Goal: Information Seeking & Learning: Learn about a topic

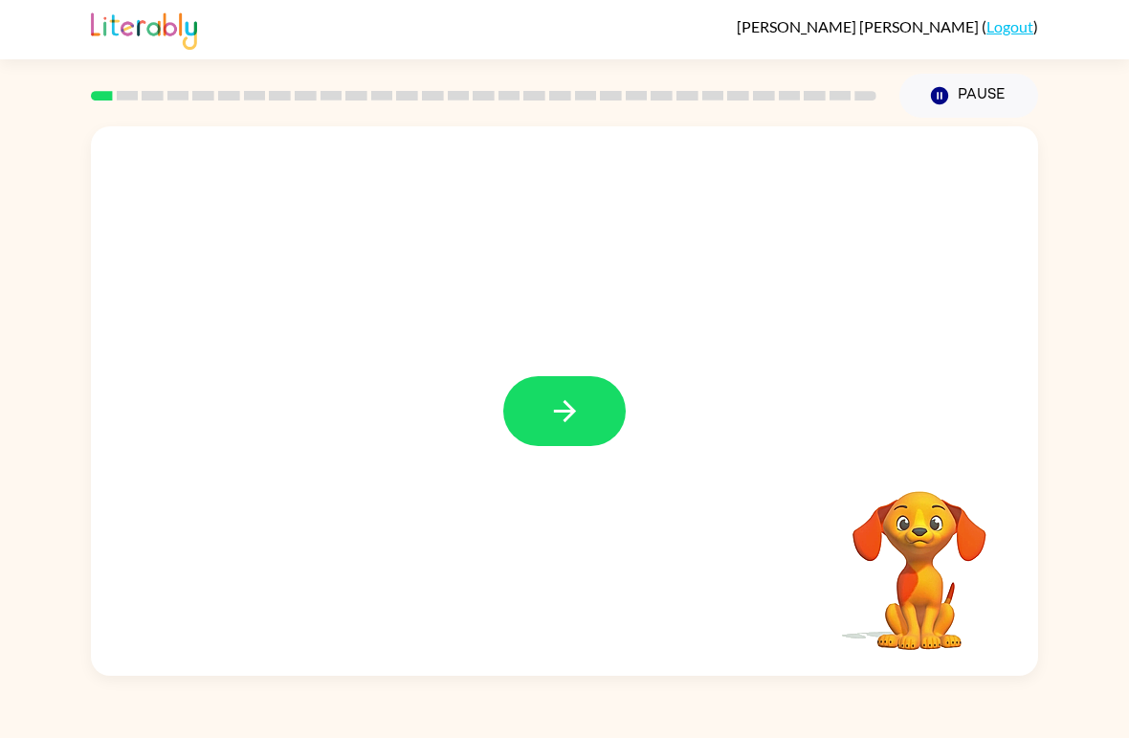
click at [582, 446] on button "button" at bounding box center [564, 411] width 122 height 70
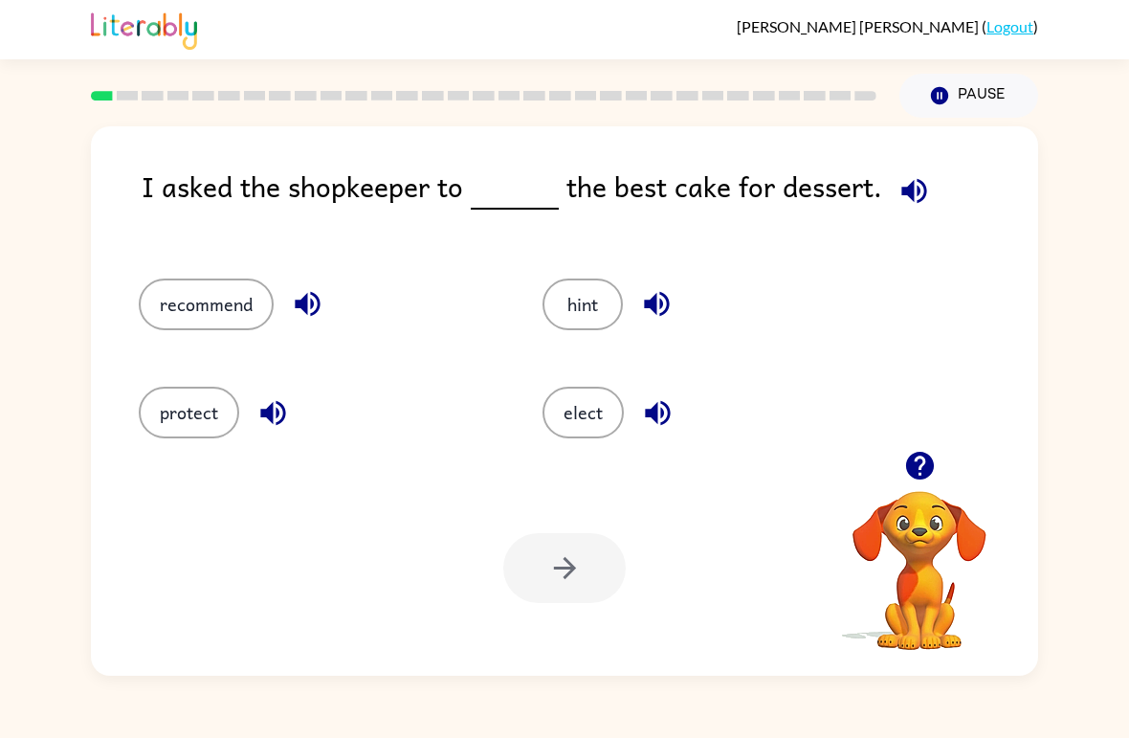
click at [911, 459] on icon "button" at bounding box center [919, 466] width 28 height 28
click at [191, 311] on button "recommend" at bounding box center [206, 304] width 135 height 52
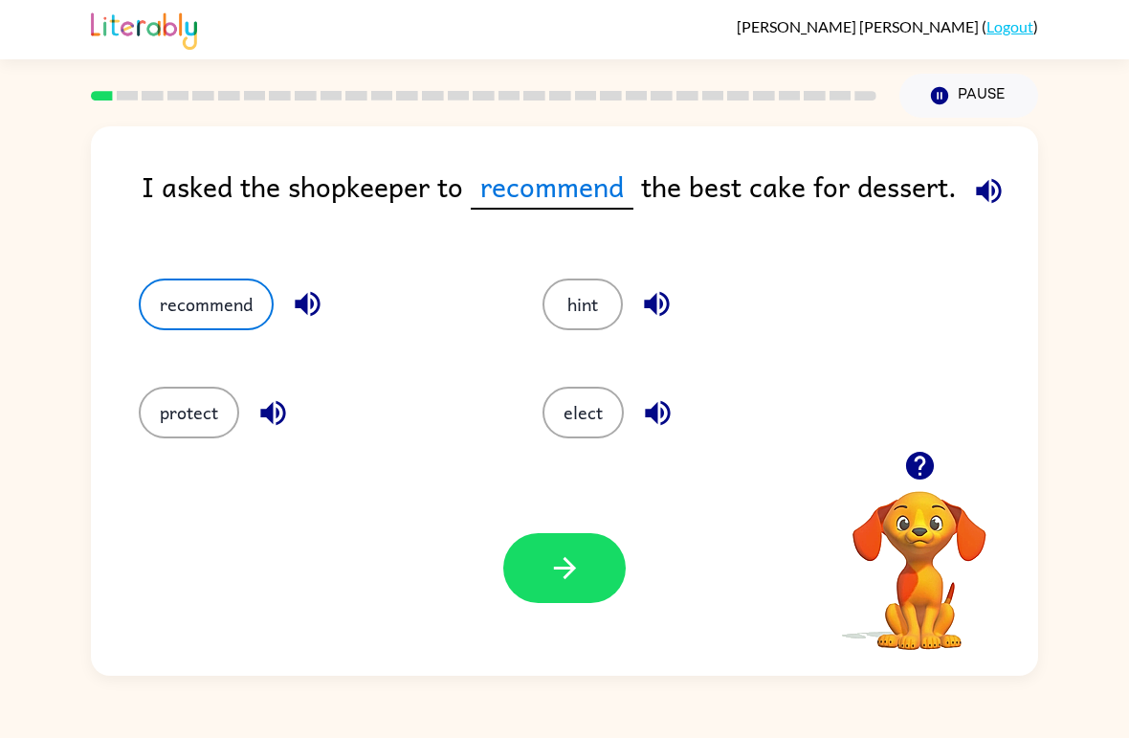
click at [610, 570] on button "button" at bounding box center [564, 568] width 122 height 70
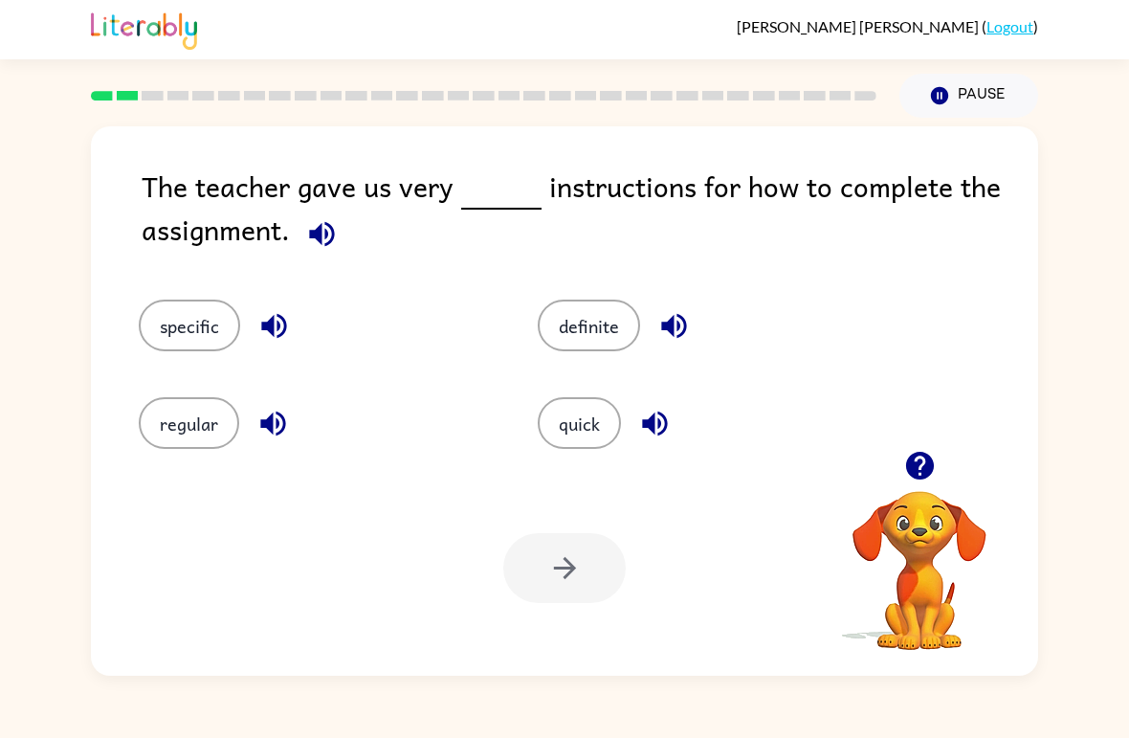
click at [576, 418] on button "quick" at bounding box center [579, 423] width 83 height 52
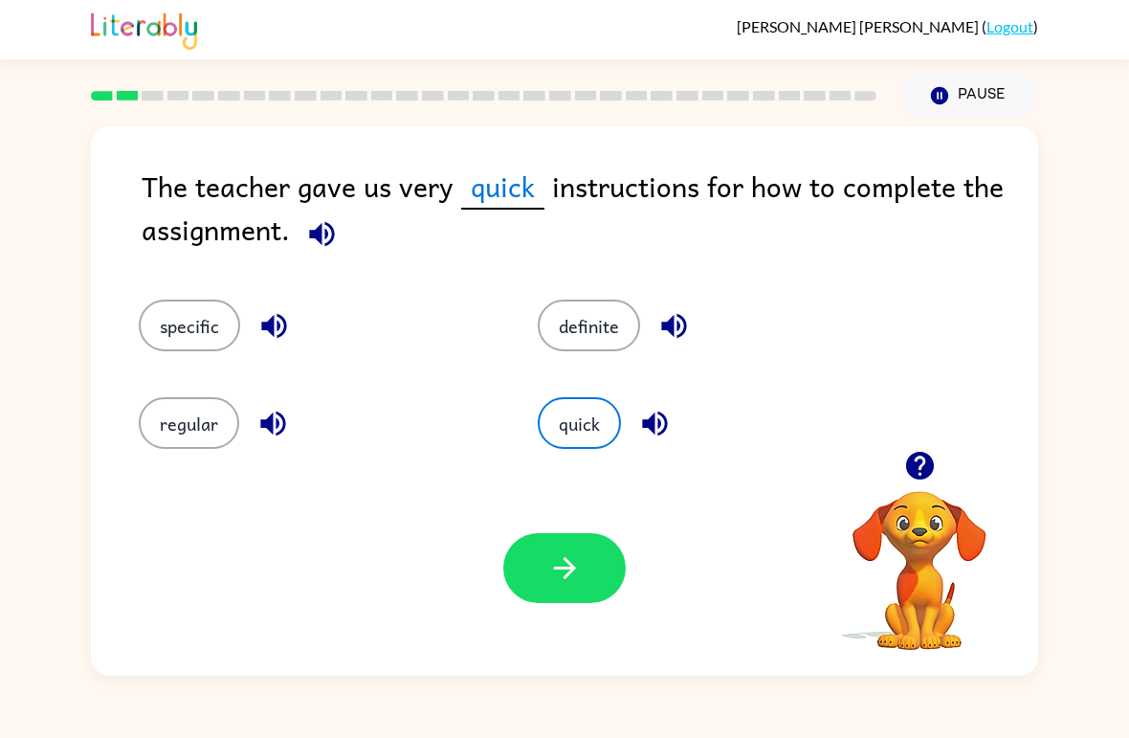
click at [570, 572] on icon "button" at bounding box center [564, 568] width 22 height 22
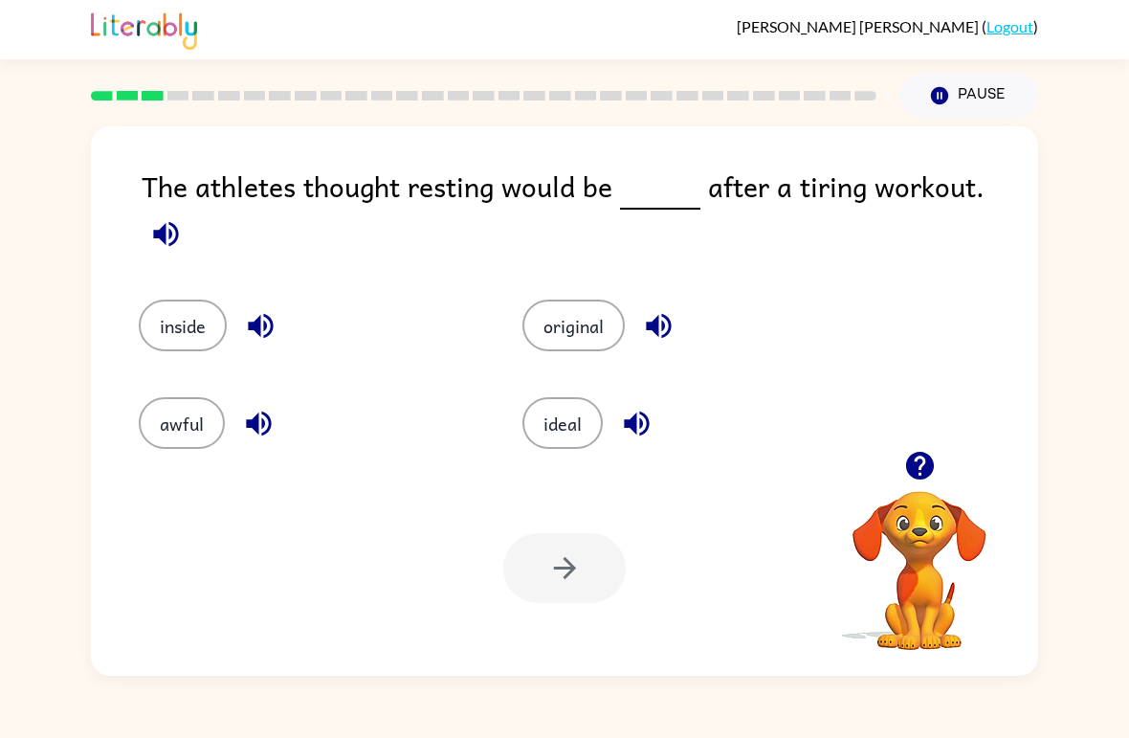
click at [168, 422] on button "awful" at bounding box center [182, 423] width 86 height 52
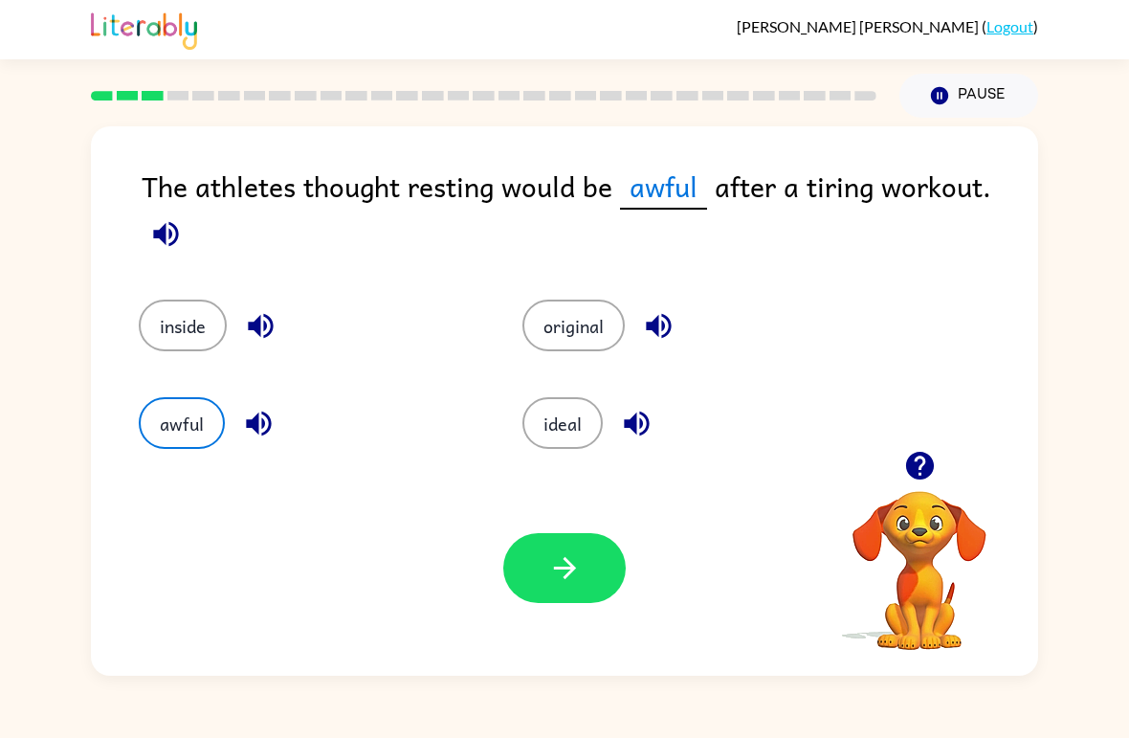
click at [594, 587] on button "button" at bounding box center [564, 568] width 122 height 70
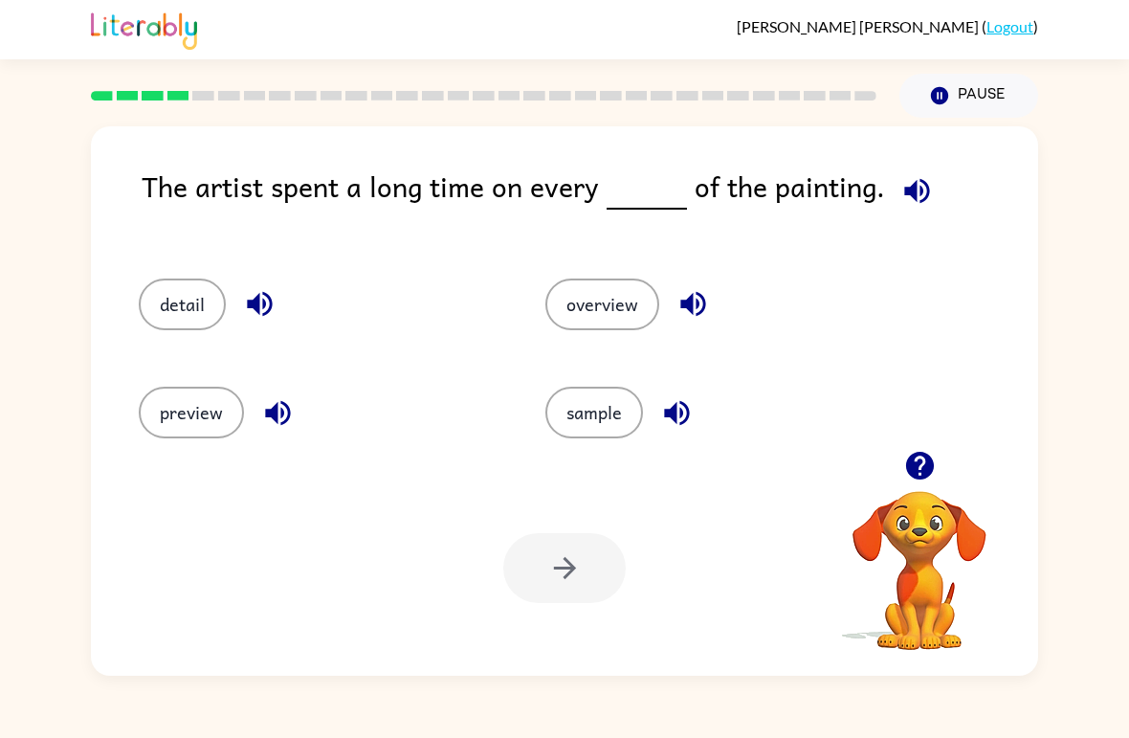
click at [184, 329] on button "detail" at bounding box center [182, 304] width 87 height 52
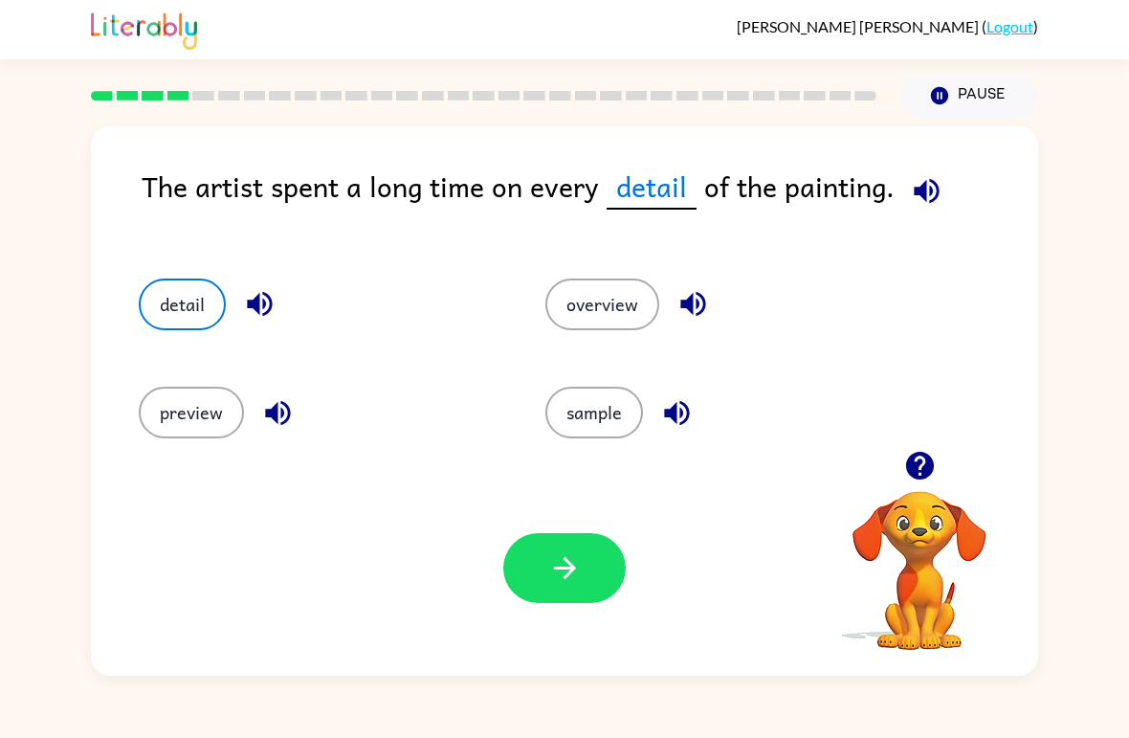
click at [577, 573] on icon "button" at bounding box center [564, 567] width 33 height 33
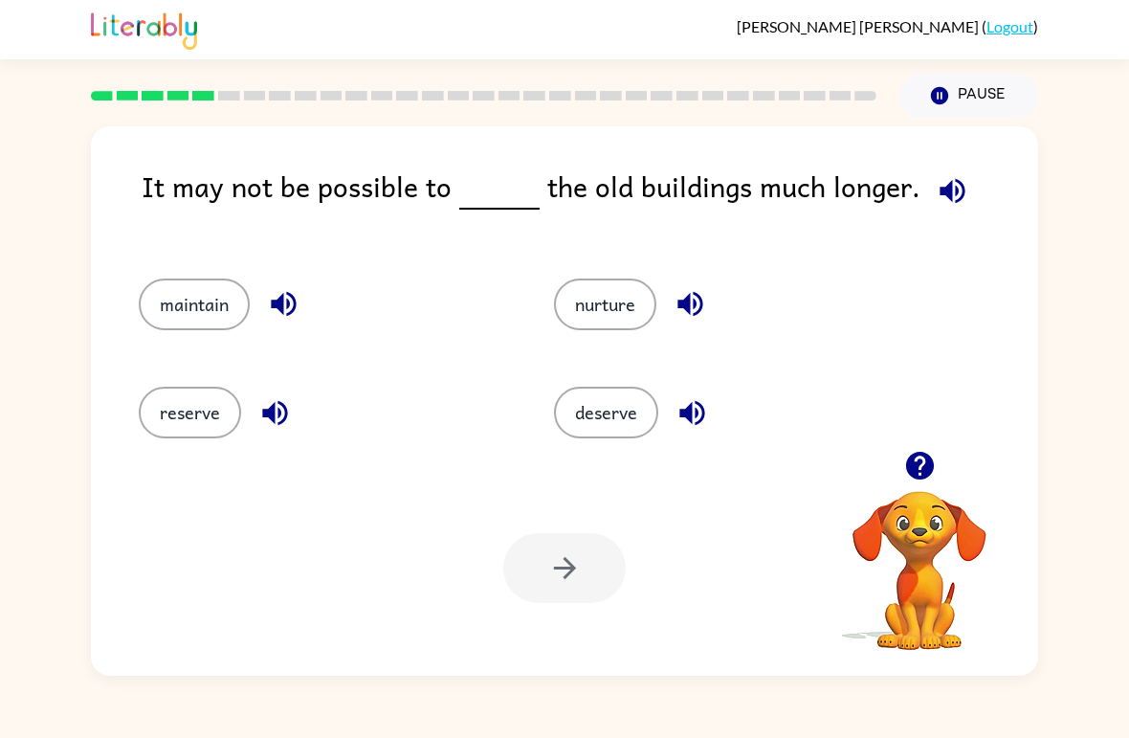
click at [143, 292] on button "maintain" at bounding box center [194, 304] width 111 height 52
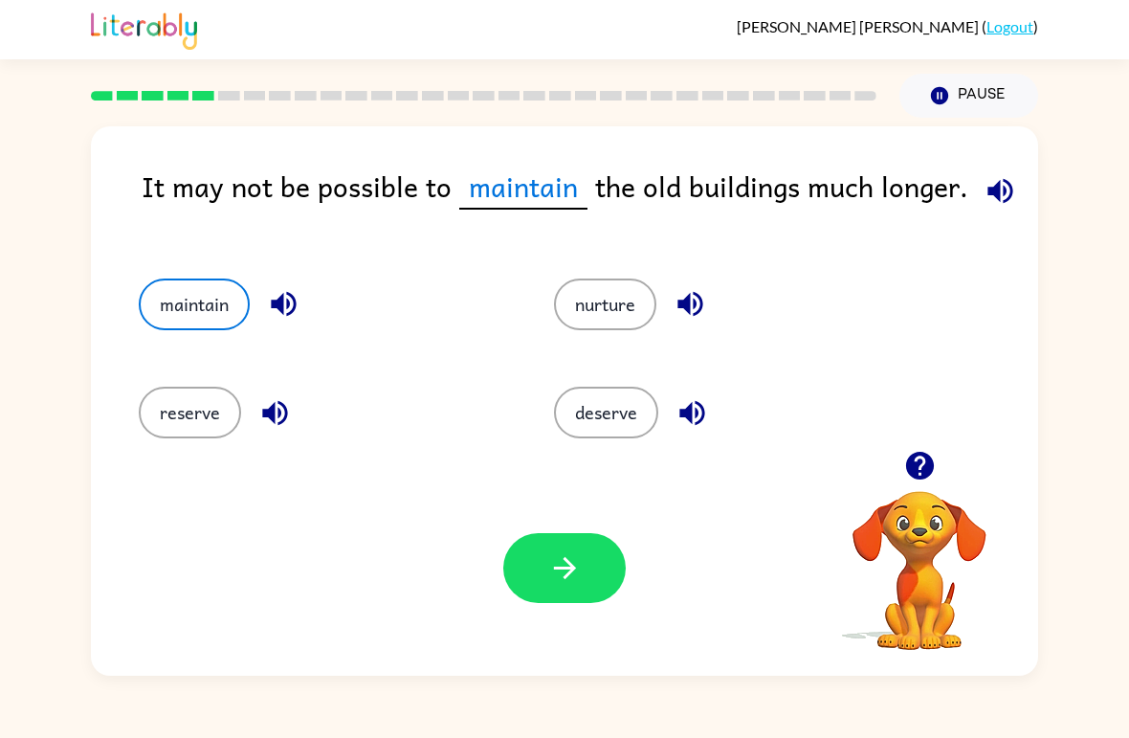
click at [554, 574] on icon "button" at bounding box center [564, 567] width 33 height 33
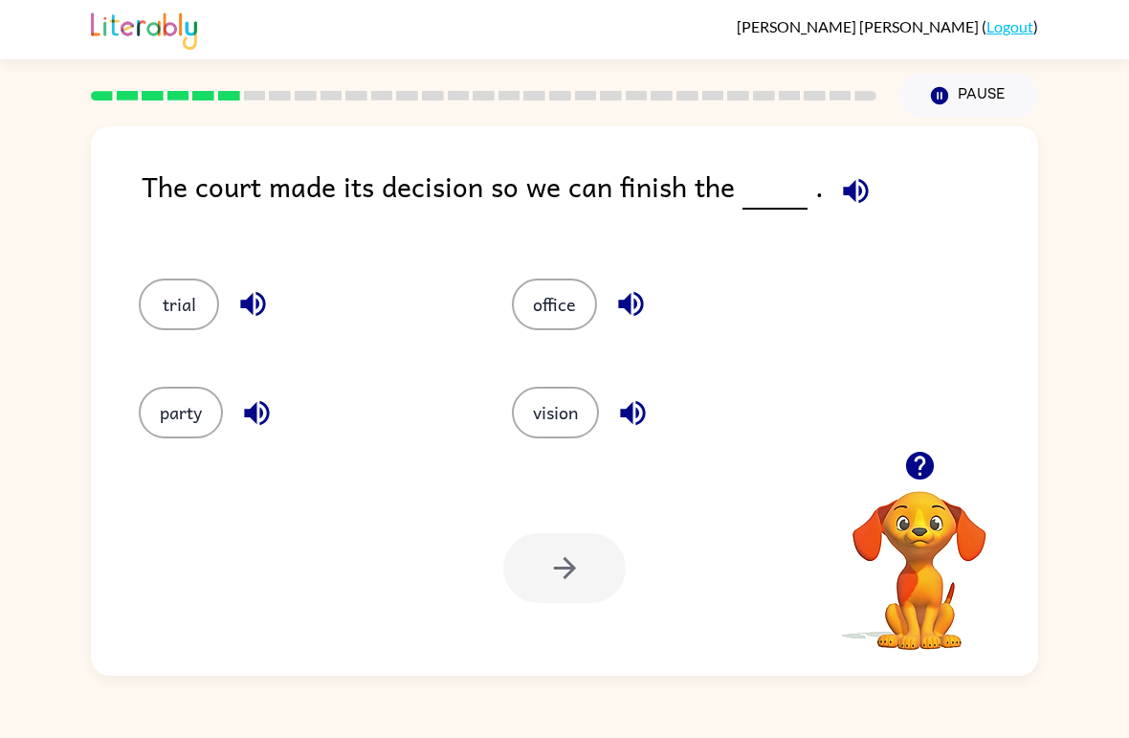
click at [178, 411] on button "party" at bounding box center [181, 413] width 84 height 52
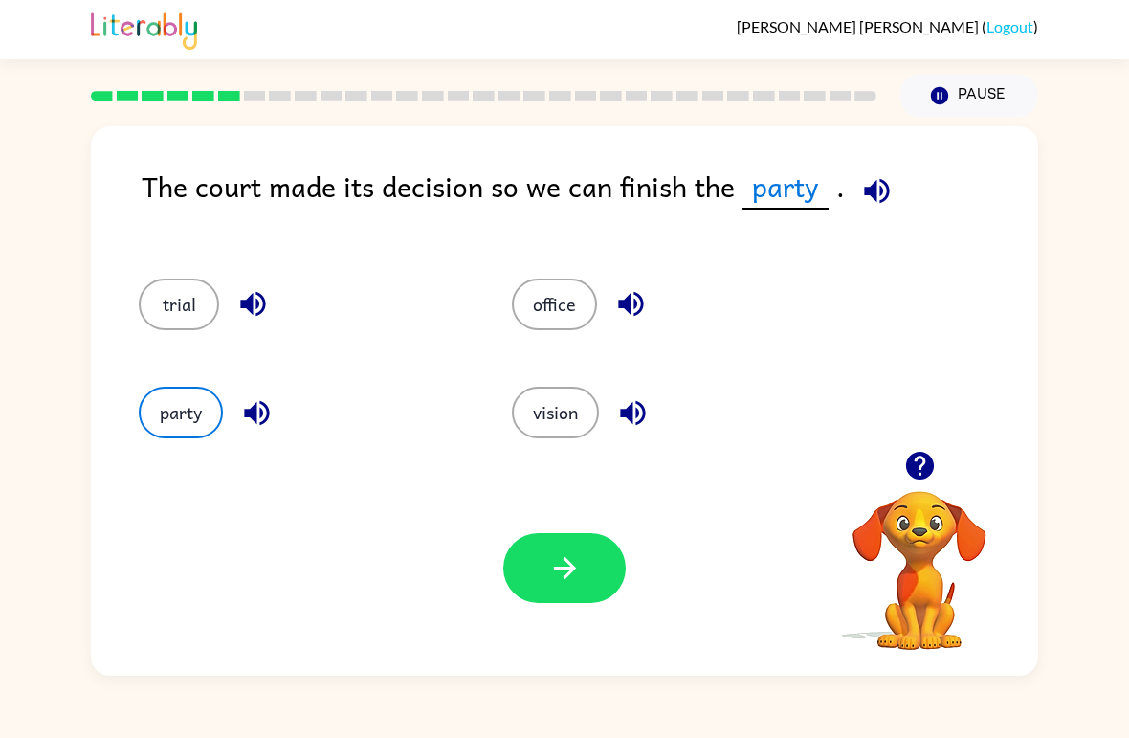
click at [550, 623] on div "Your browser must support playing .mp4 files to use Literably. Please try using…" at bounding box center [564, 567] width 947 height 215
click at [582, 583] on button "button" at bounding box center [564, 568] width 122 height 70
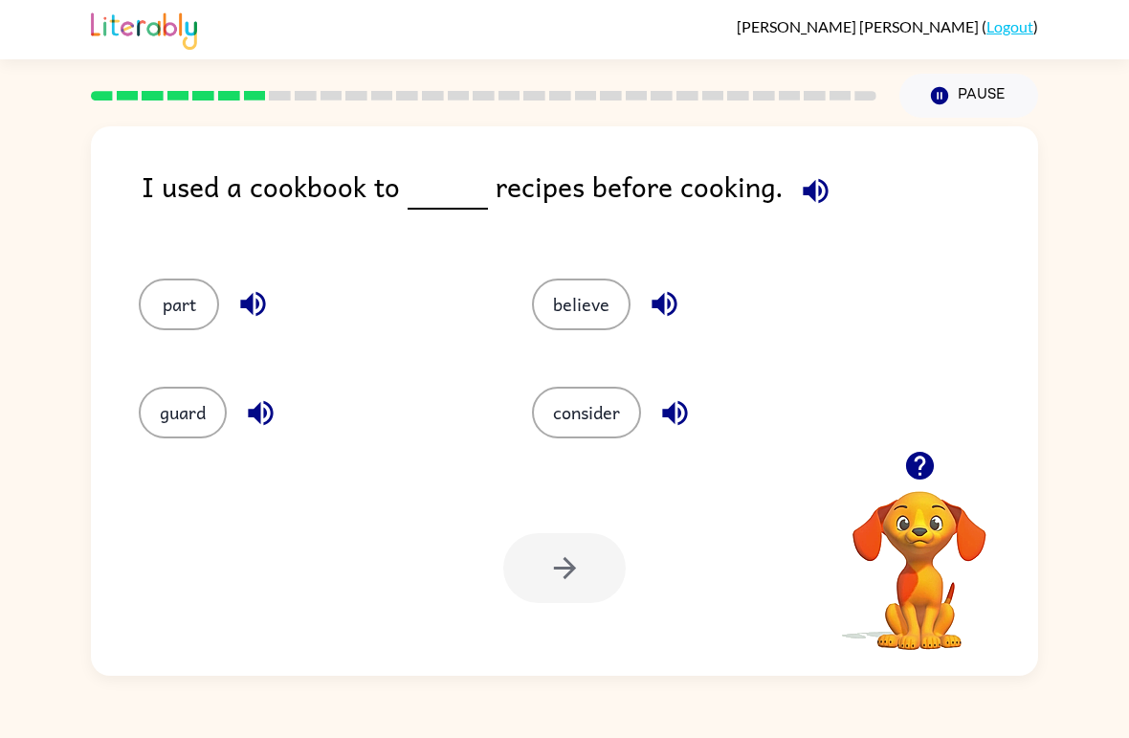
click at [173, 314] on button "part" at bounding box center [179, 304] width 80 height 52
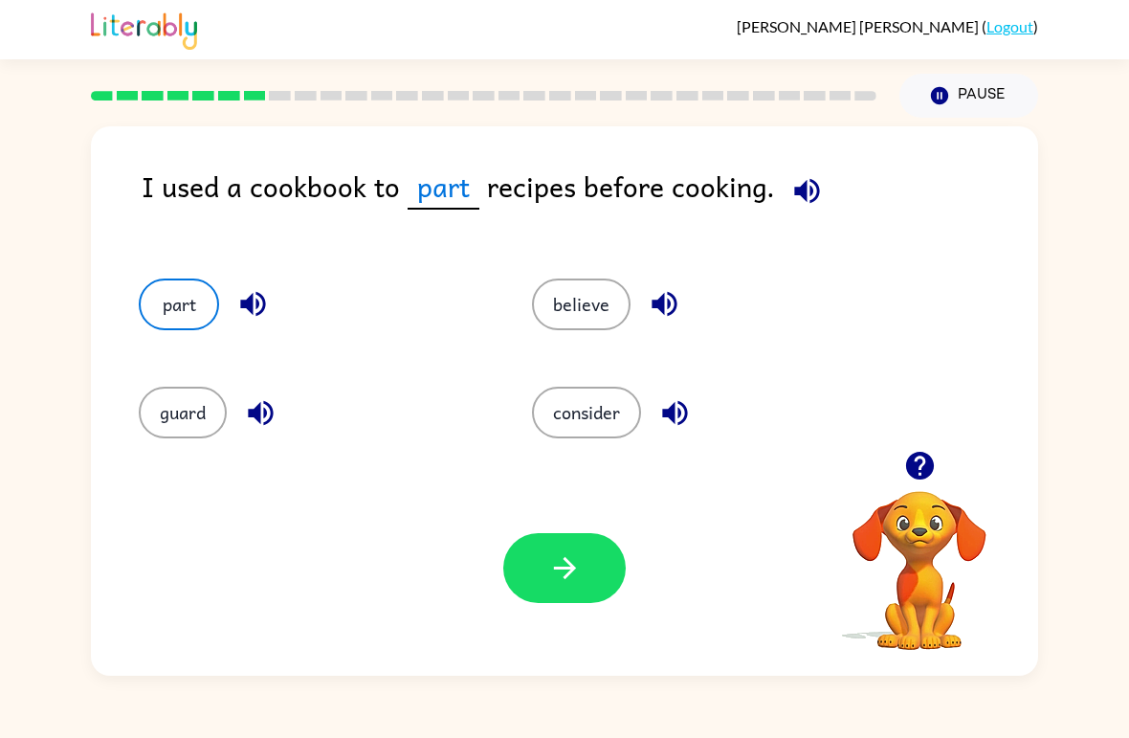
click at [568, 578] on icon "button" at bounding box center [564, 567] width 33 height 33
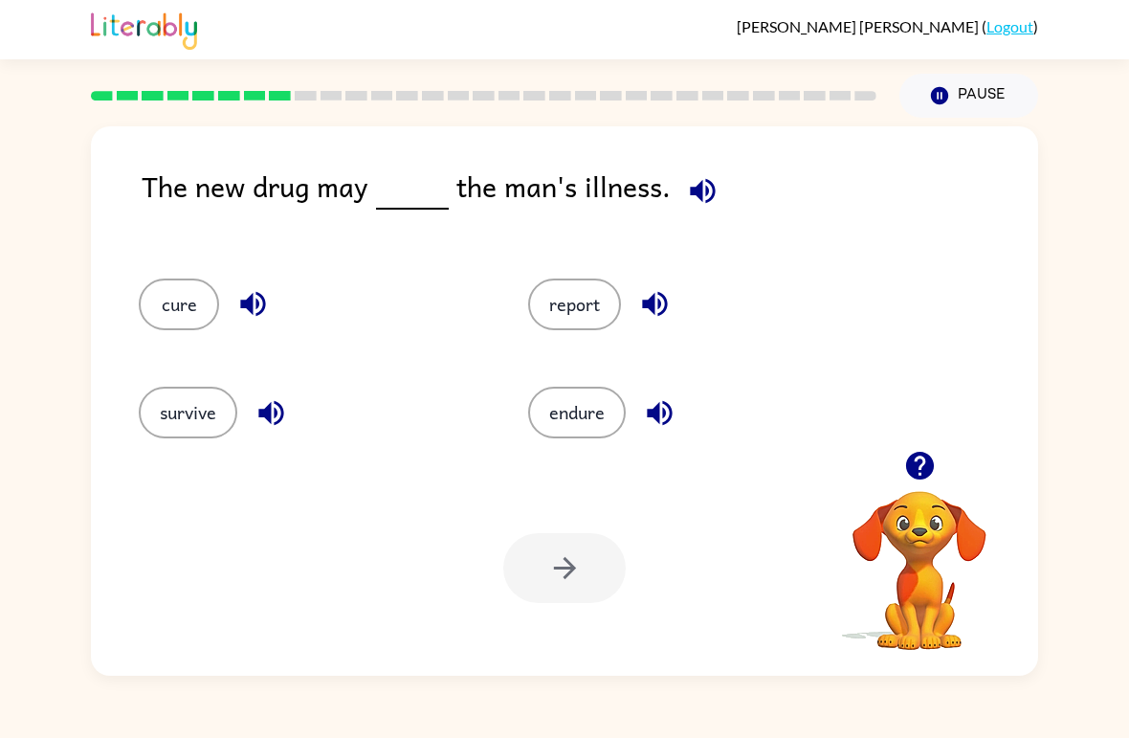
click at [177, 316] on button "cure" at bounding box center [179, 304] width 80 height 52
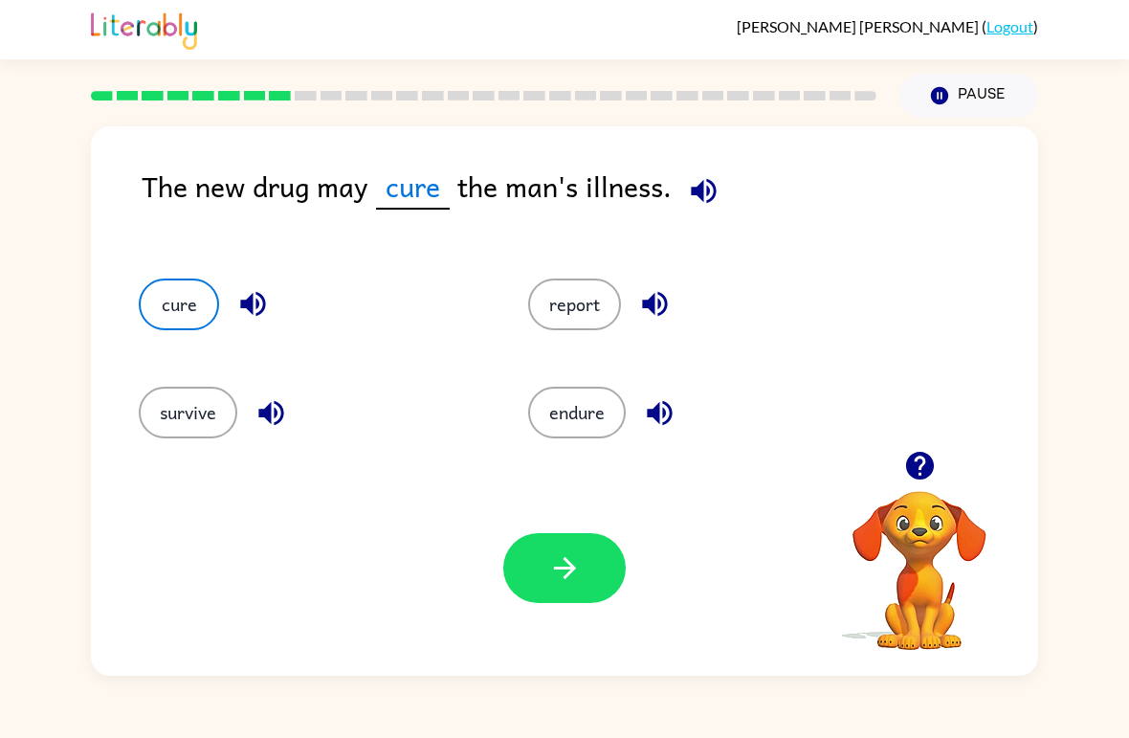
click at [574, 581] on icon "button" at bounding box center [564, 567] width 33 height 33
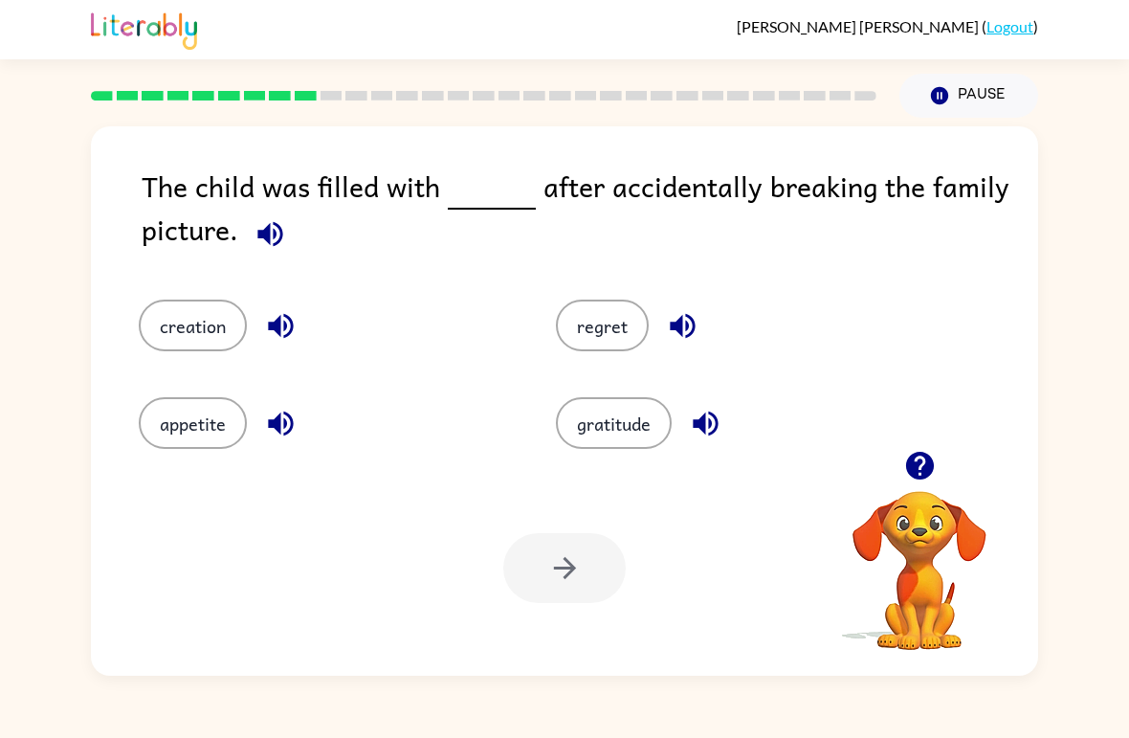
click at [168, 316] on button "creation" at bounding box center [193, 325] width 108 height 52
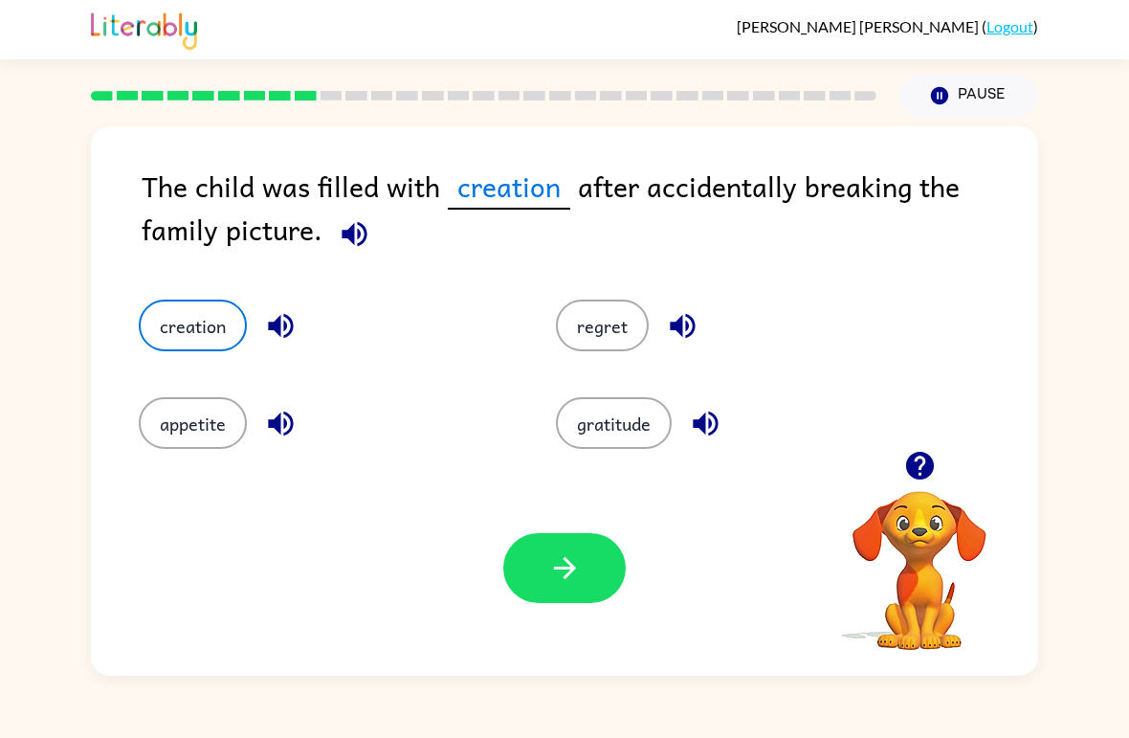
click at [571, 588] on button "button" at bounding box center [564, 568] width 122 height 70
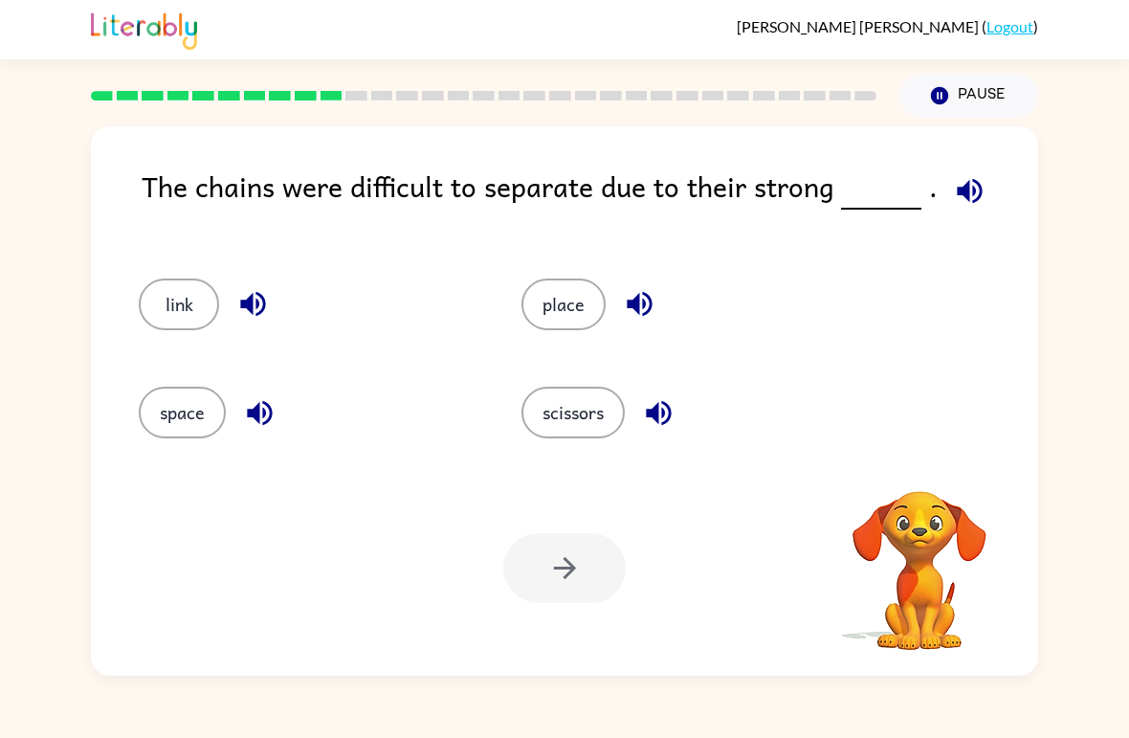
click at [587, 321] on button "place" at bounding box center [563, 304] width 84 height 52
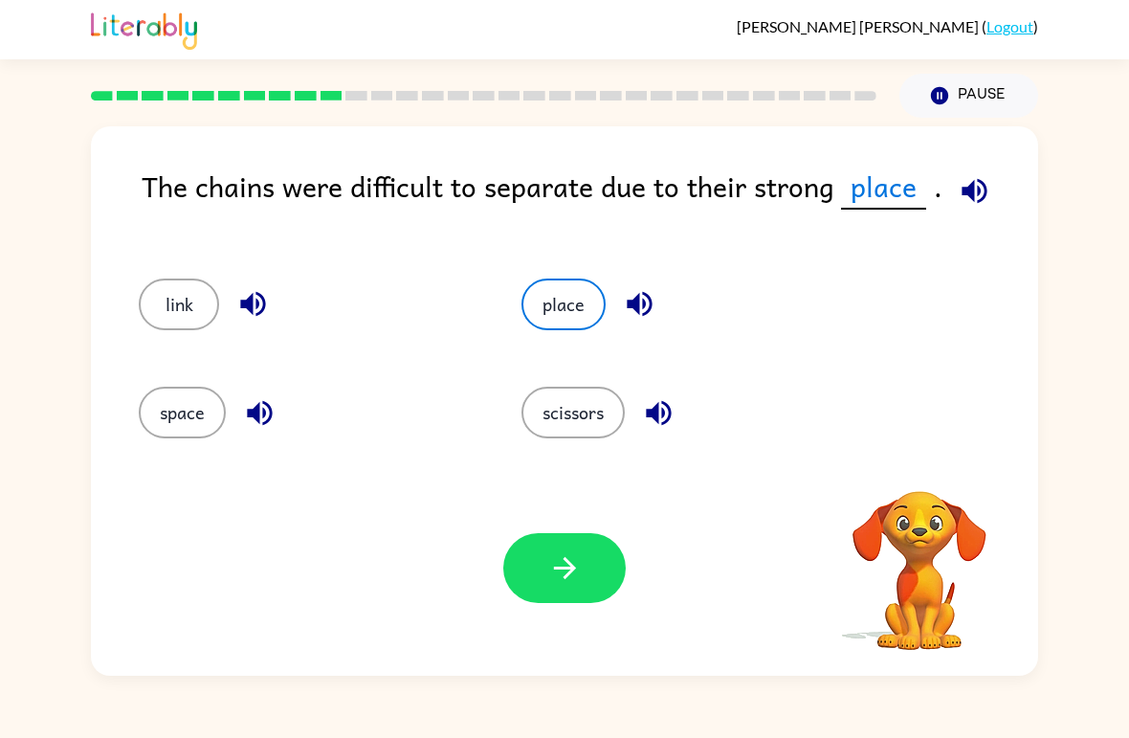
click at [586, 321] on button "place" at bounding box center [563, 304] width 84 height 52
click at [1053, 488] on div "The chains were difficult to separate due to their strong place . link place sp…" at bounding box center [564, 397] width 1129 height 558
click at [584, 396] on button "scissors" at bounding box center [572, 413] width 103 height 52
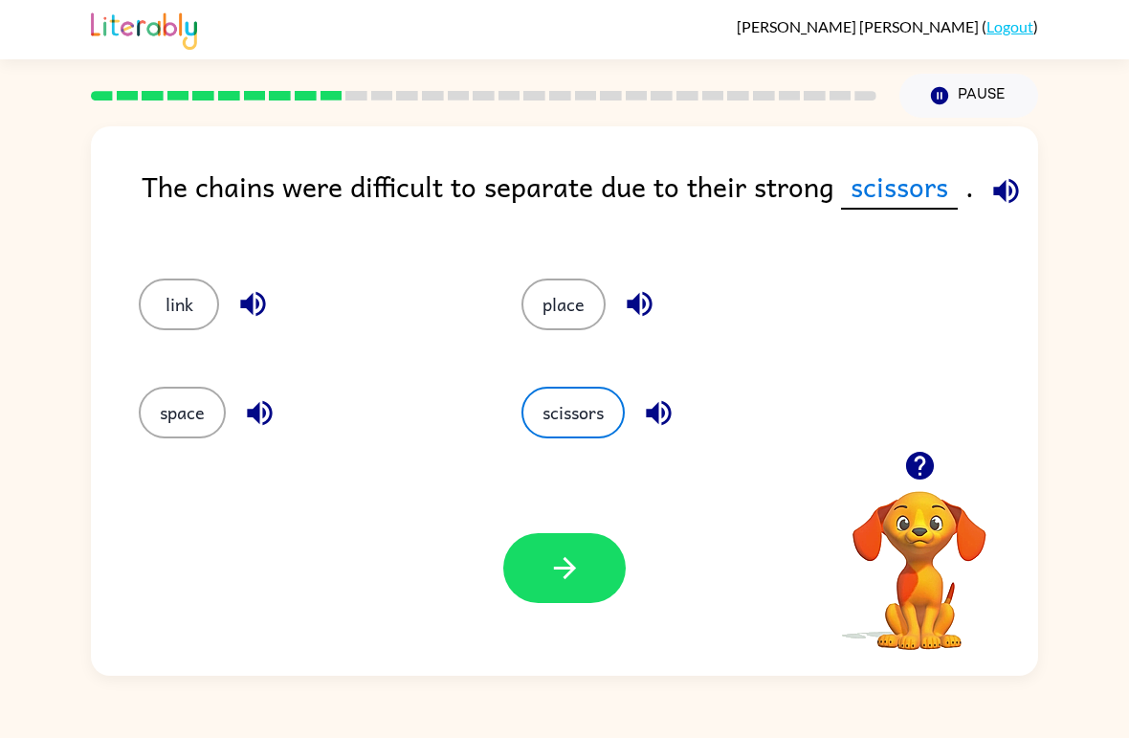
click at [558, 584] on icon "button" at bounding box center [564, 567] width 33 height 33
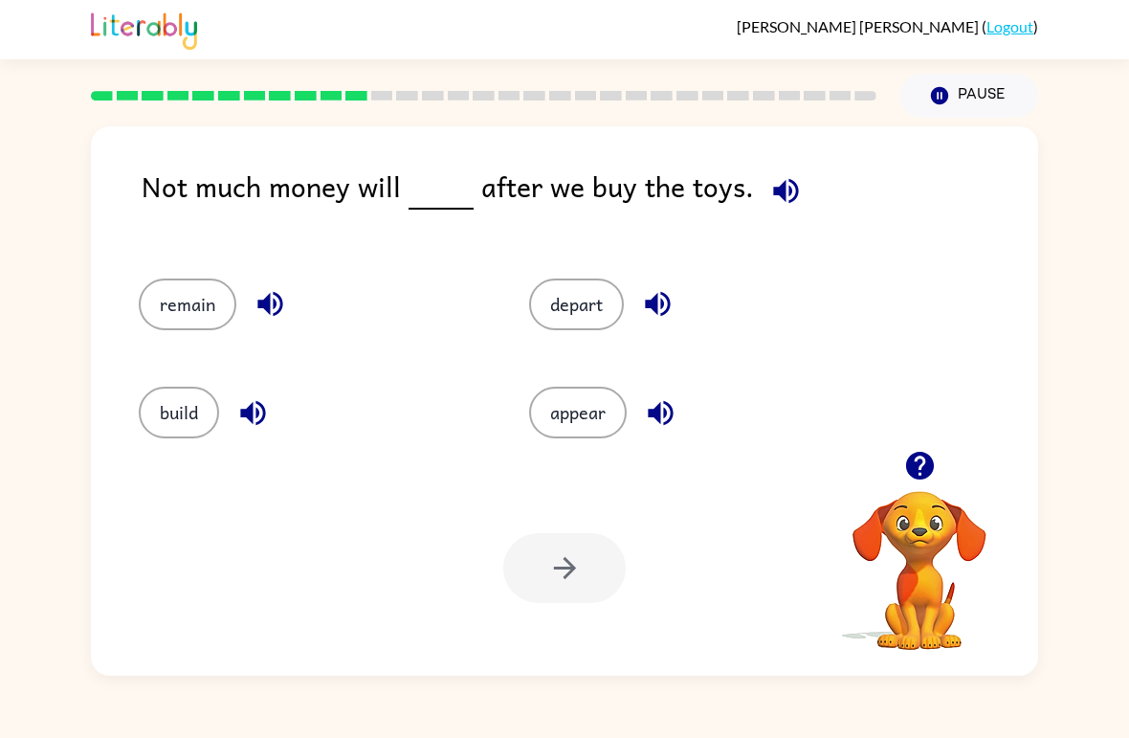
click at [36, 540] on div "Not much money will after we buy the toys. remain depart build appear Your brow…" at bounding box center [564, 397] width 1129 height 558
click at [10, 325] on div "Not much money will after we buy the toys. remain depart build appear Your brow…" at bounding box center [564, 397] width 1129 height 558
click at [602, 389] on button "appear" at bounding box center [578, 413] width 98 height 52
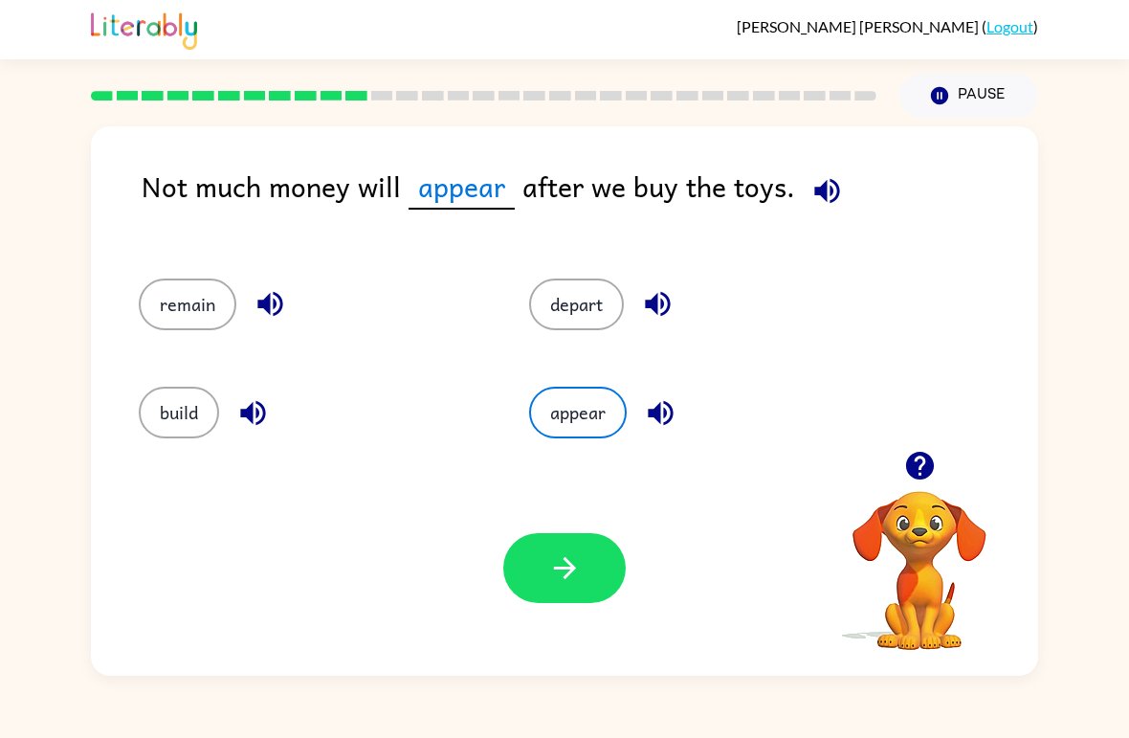
click at [581, 329] on button "depart" at bounding box center [576, 304] width 95 height 52
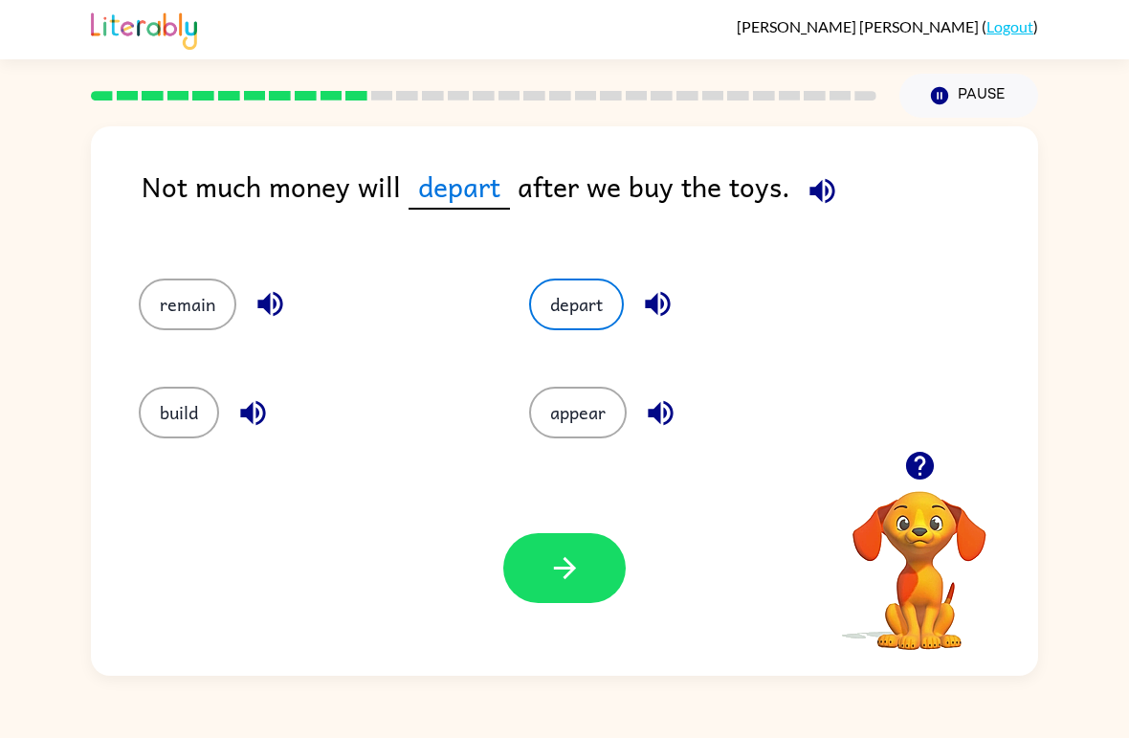
click at [573, 581] on icon "button" at bounding box center [564, 567] width 33 height 33
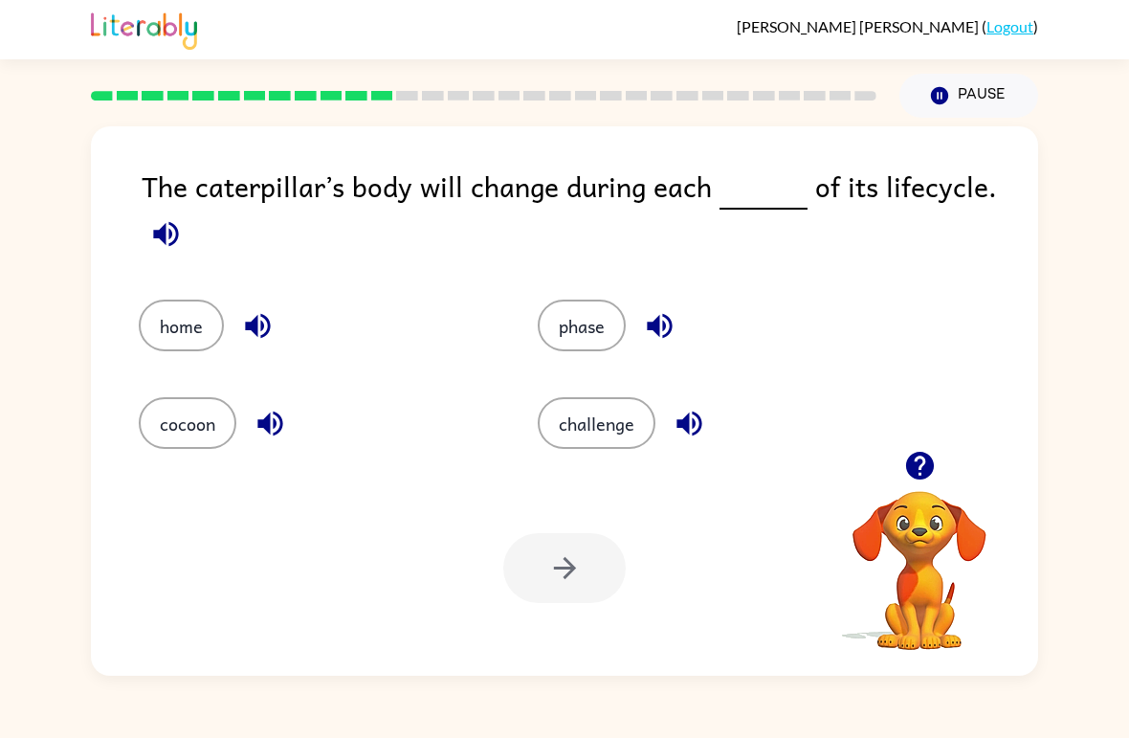
click at [601, 321] on button "phase" at bounding box center [582, 325] width 88 height 52
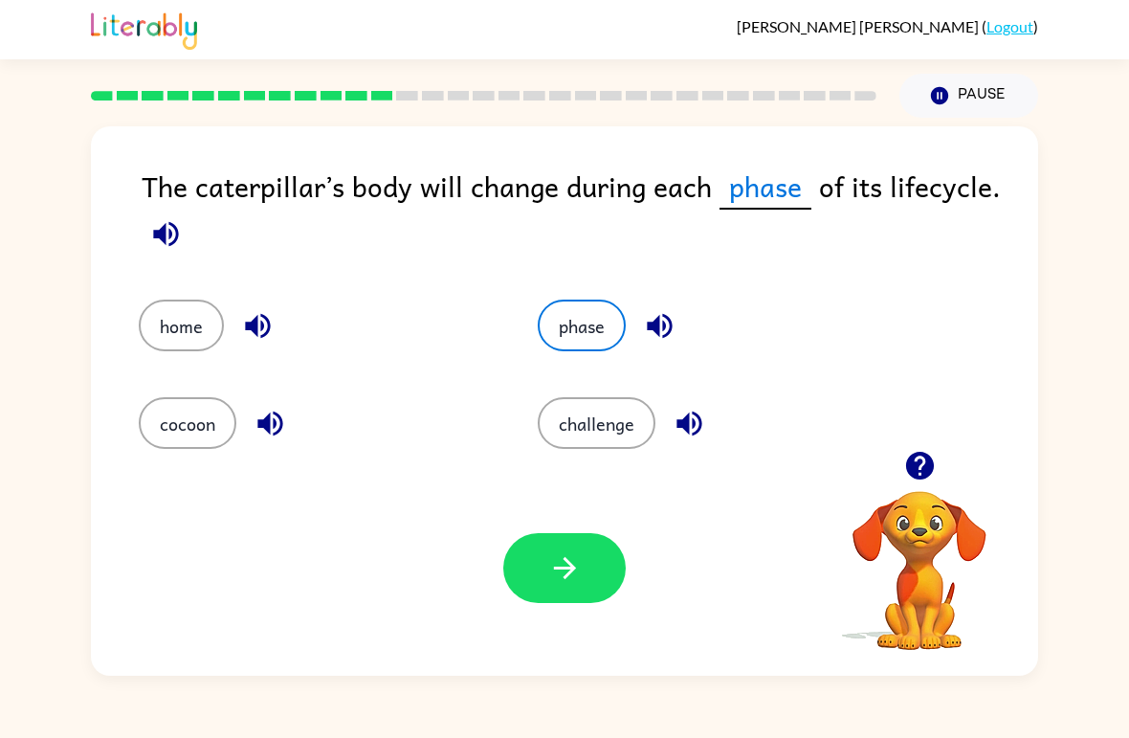
click at [535, 570] on button "button" at bounding box center [564, 568] width 122 height 70
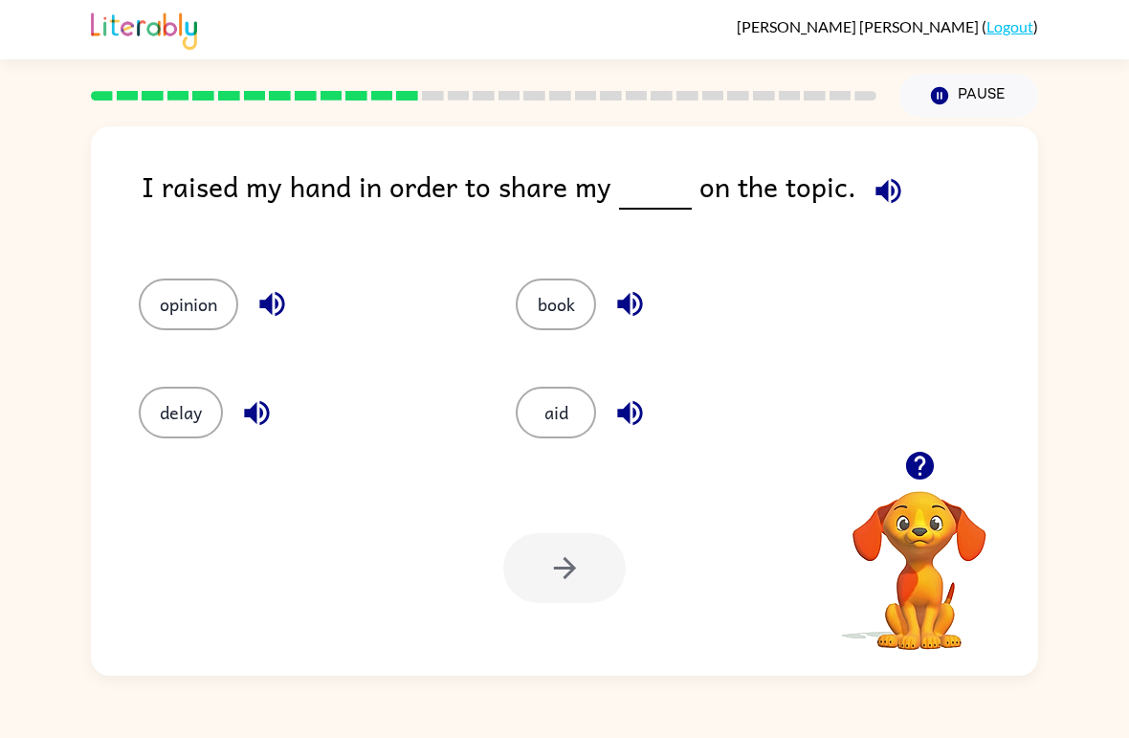
click at [556, 325] on button "book" at bounding box center [556, 304] width 80 height 52
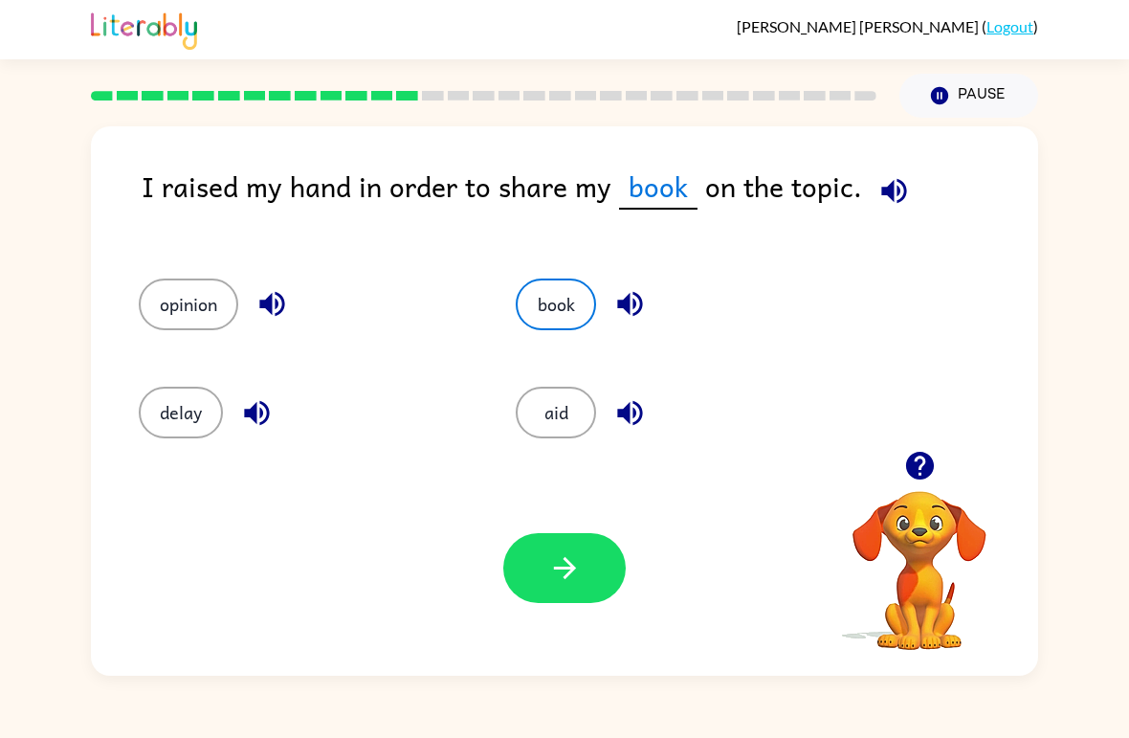
click at [595, 579] on button "button" at bounding box center [564, 568] width 122 height 70
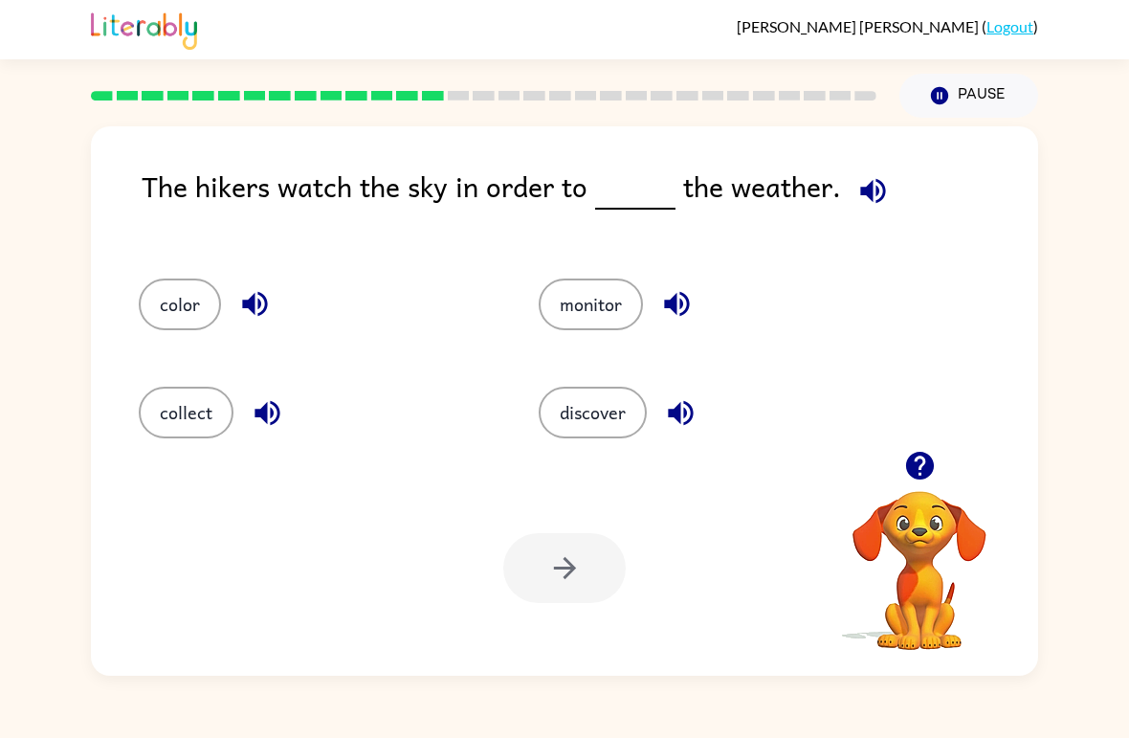
click at [580, 426] on button "discover" at bounding box center [593, 413] width 108 height 52
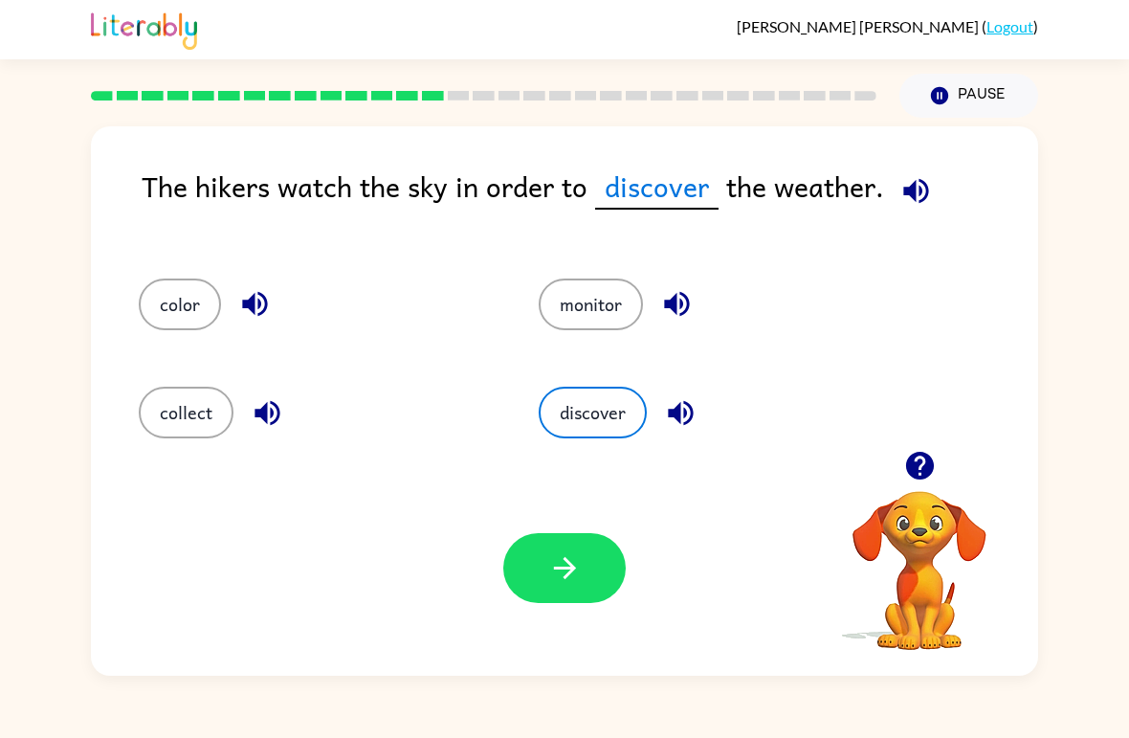
click at [539, 594] on button "button" at bounding box center [564, 568] width 122 height 70
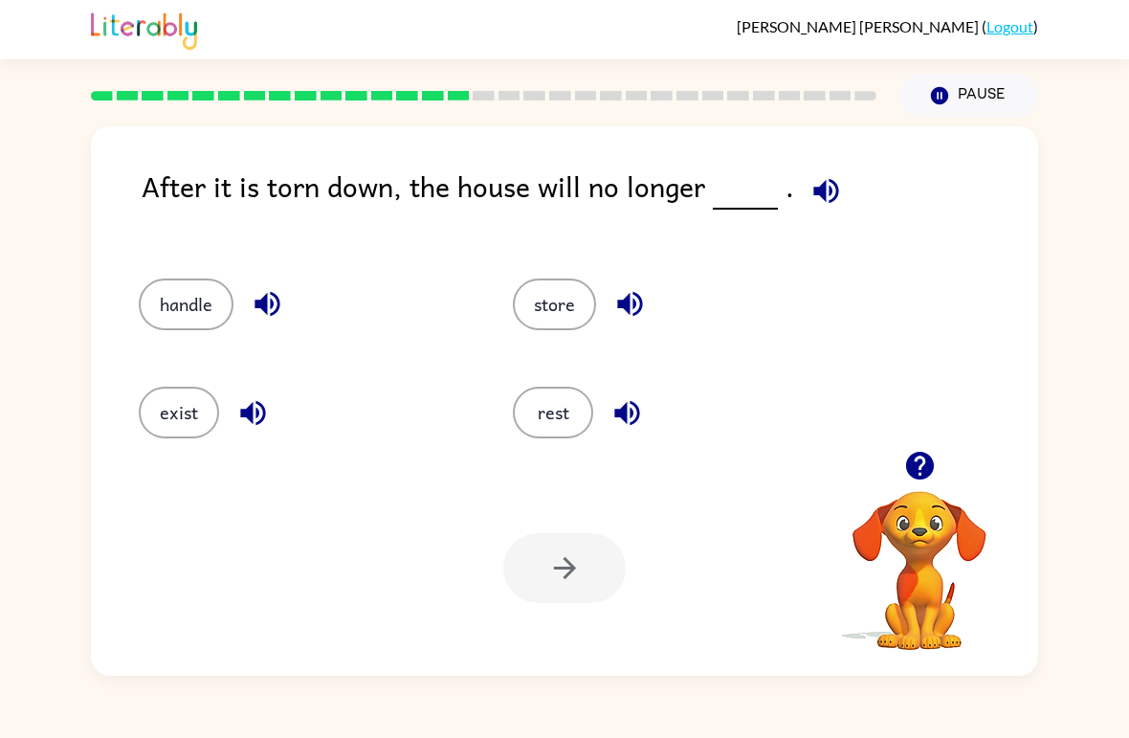
click at [171, 311] on button "handle" at bounding box center [186, 304] width 95 height 52
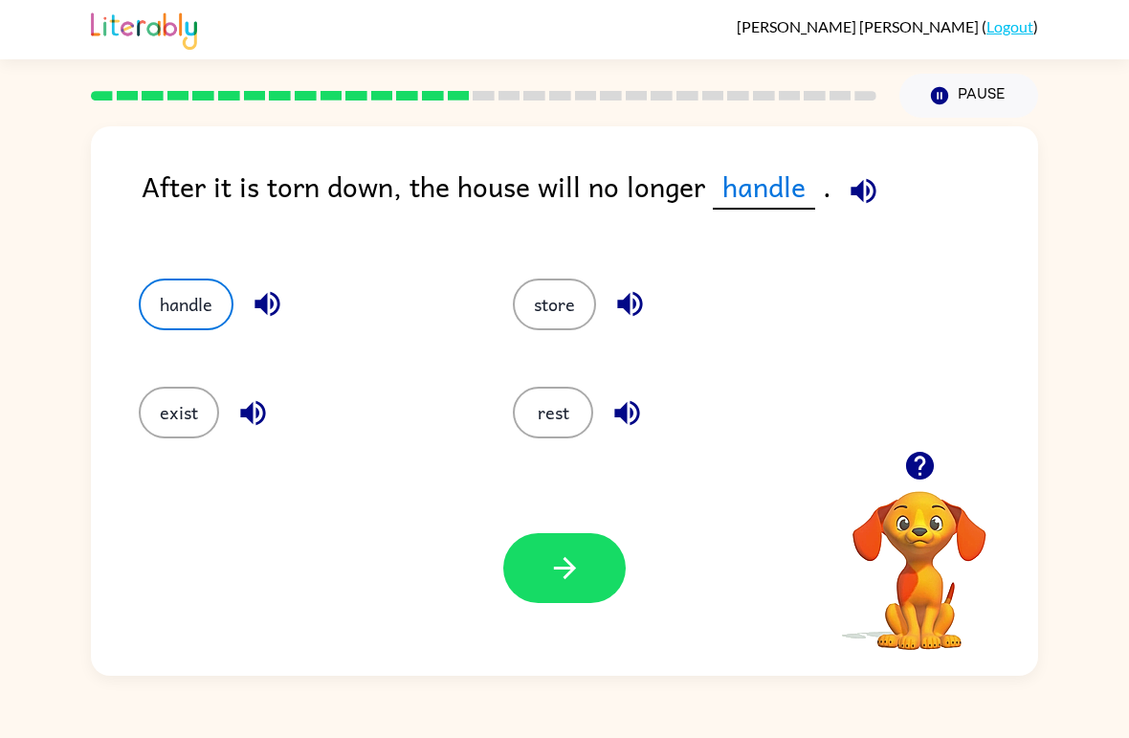
click at [616, 574] on button "button" at bounding box center [564, 568] width 122 height 70
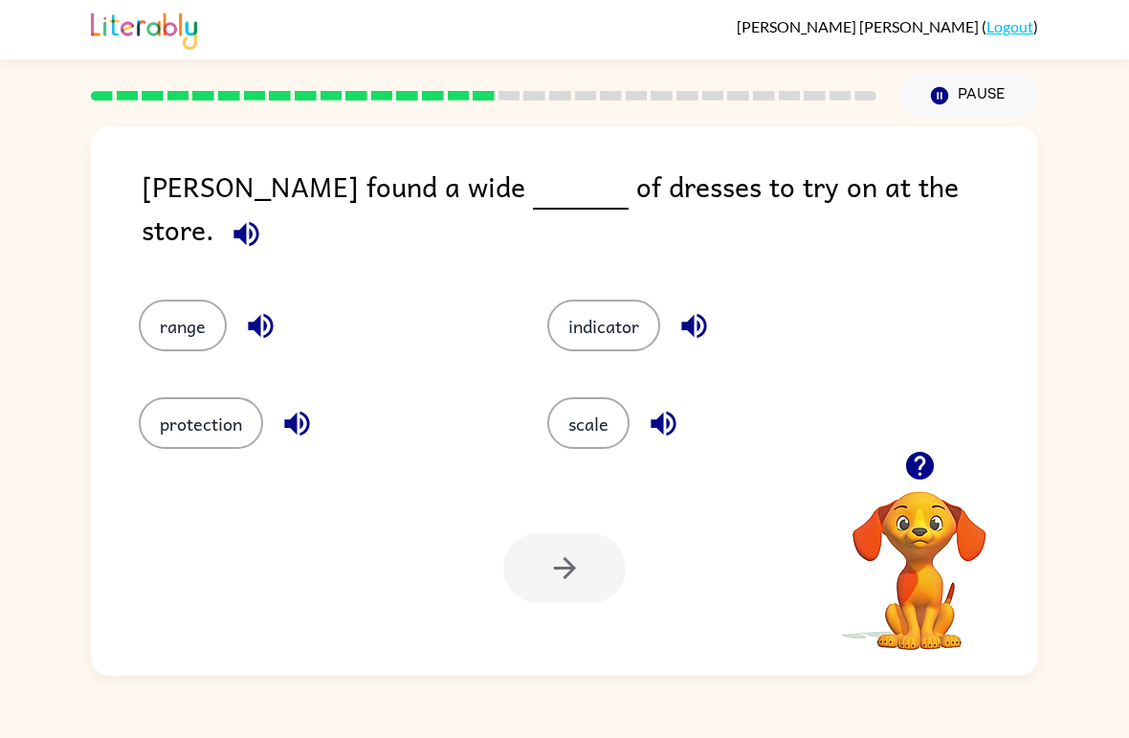
click at [2, 338] on div "[PERSON_NAME] found a wide of dresses to try on at the store. range indicator p…" at bounding box center [564, 397] width 1129 height 558
